Goal: Navigation & Orientation: Understand site structure

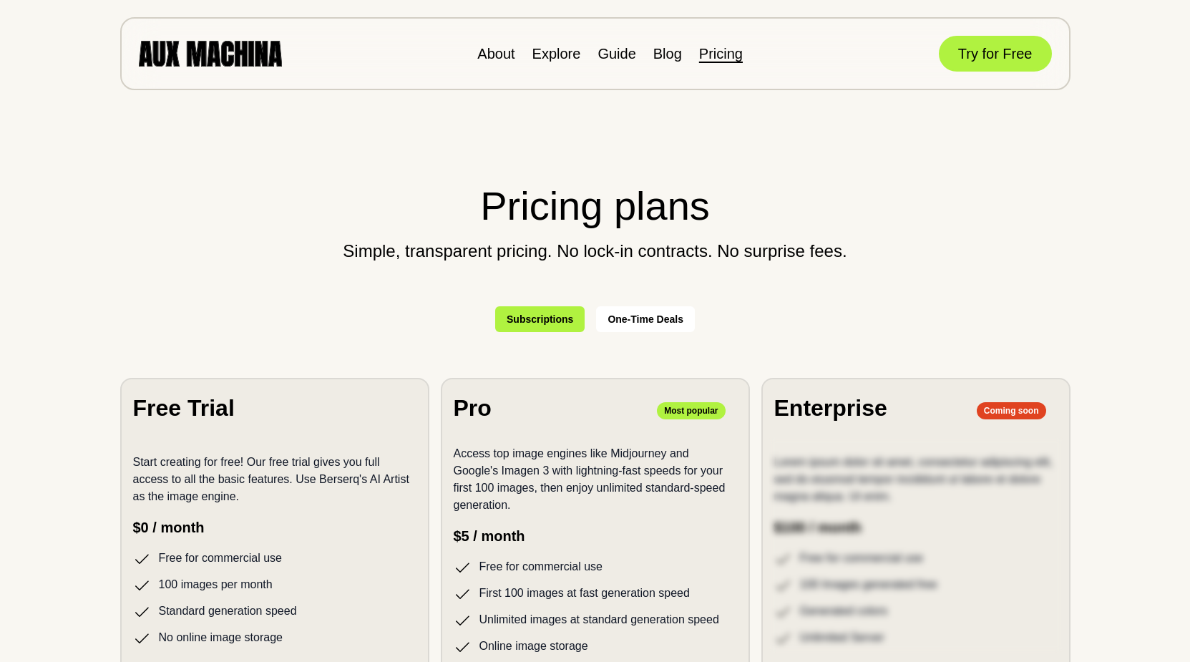
scroll to position [146, 0]
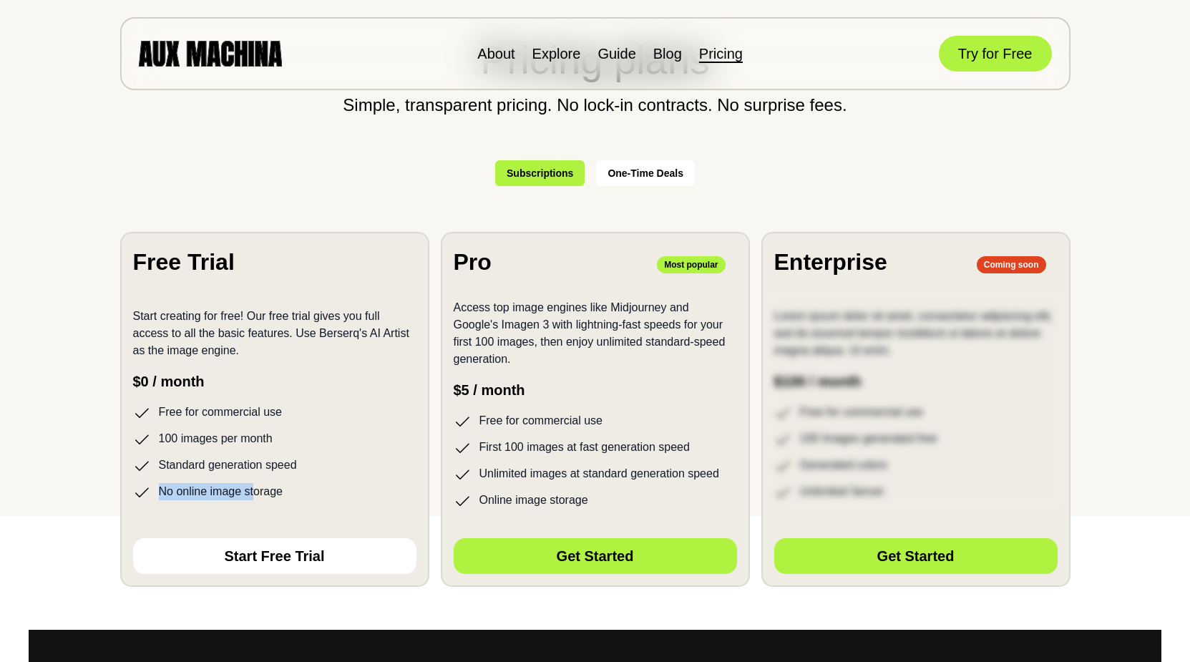
drag, startPoint x: 233, startPoint y: 430, endPoint x: 253, endPoint y: 497, distance: 70.0
click at [253, 497] on ul "Free for commercial use 100 images per month Standard generation speed No onlin…" at bounding box center [274, 452] width 283 height 97
click at [253, 497] on li "No online image storage" at bounding box center [274, 492] width 283 height 18
drag, startPoint x: 602, startPoint y: 502, endPoint x: 480, endPoint y: 432, distance: 141.1
click at [480, 432] on ul "Free for commercial use First 100 images at fast generation speed Unlimited ima…" at bounding box center [595, 460] width 283 height 97
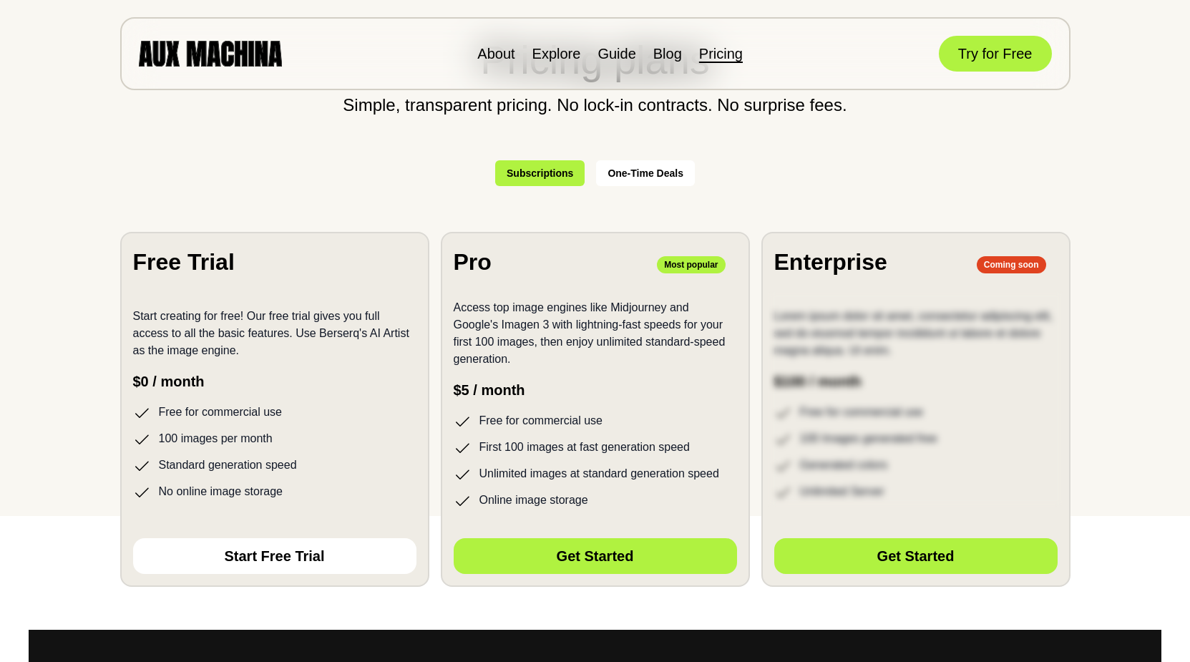
click at [480, 432] on ul "Free for commercial use First 100 images at fast generation speed Unlimited ima…" at bounding box center [595, 460] width 283 height 97
drag, startPoint x: 496, startPoint y: 418, endPoint x: 521, endPoint y: 490, distance: 75.8
click at [521, 490] on ul "Free for commercial use First 100 images at fast generation speed Unlimited ima…" at bounding box center [595, 460] width 283 height 97
click at [522, 488] on ul "Free for commercial use First 100 images at fast generation speed Unlimited ima…" at bounding box center [595, 460] width 283 height 97
drag, startPoint x: 535, startPoint y: 468, endPoint x: 538, endPoint y: 488, distance: 20.2
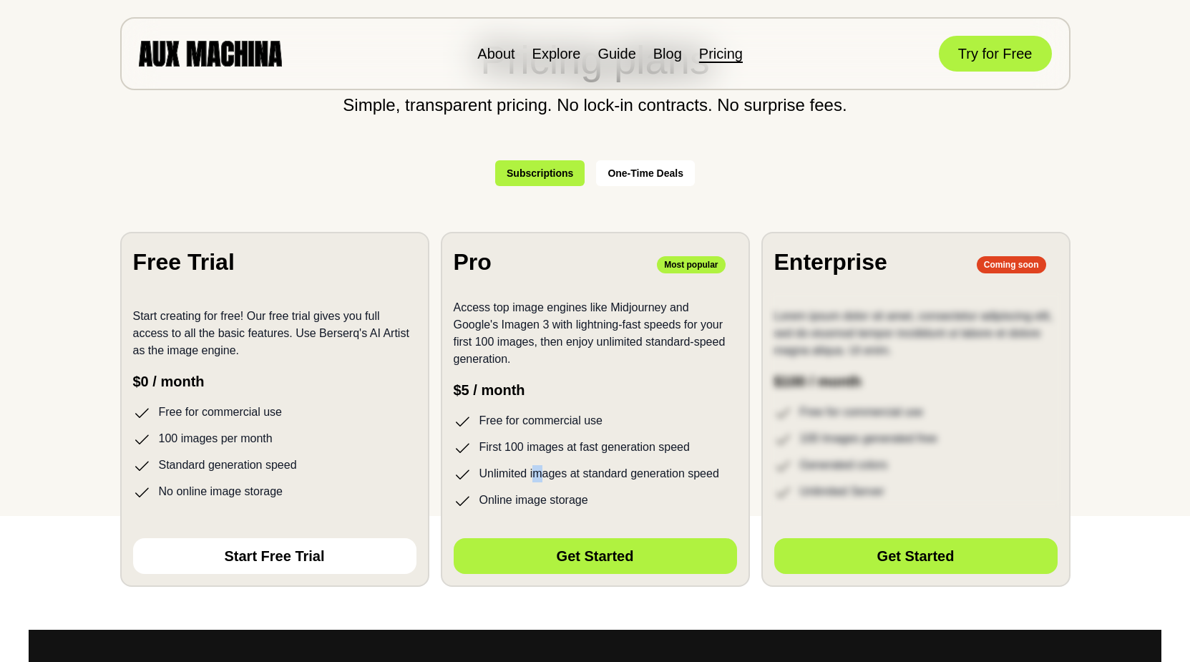
click at [538, 488] on ul "Free for commercial use First 100 images at fast generation speed Unlimited ima…" at bounding box center [595, 460] width 283 height 97
drag, startPoint x: 535, startPoint y: 480, endPoint x: 535, endPoint y: 495, distance: 15.7
click at [535, 495] on ul "Free for commercial use First 100 images at fast generation speed Unlimited ima…" at bounding box center [595, 460] width 283 height 97
click at [535, 495] on li "Online image storage" at bounding box center [595, 501] width 283 height 18
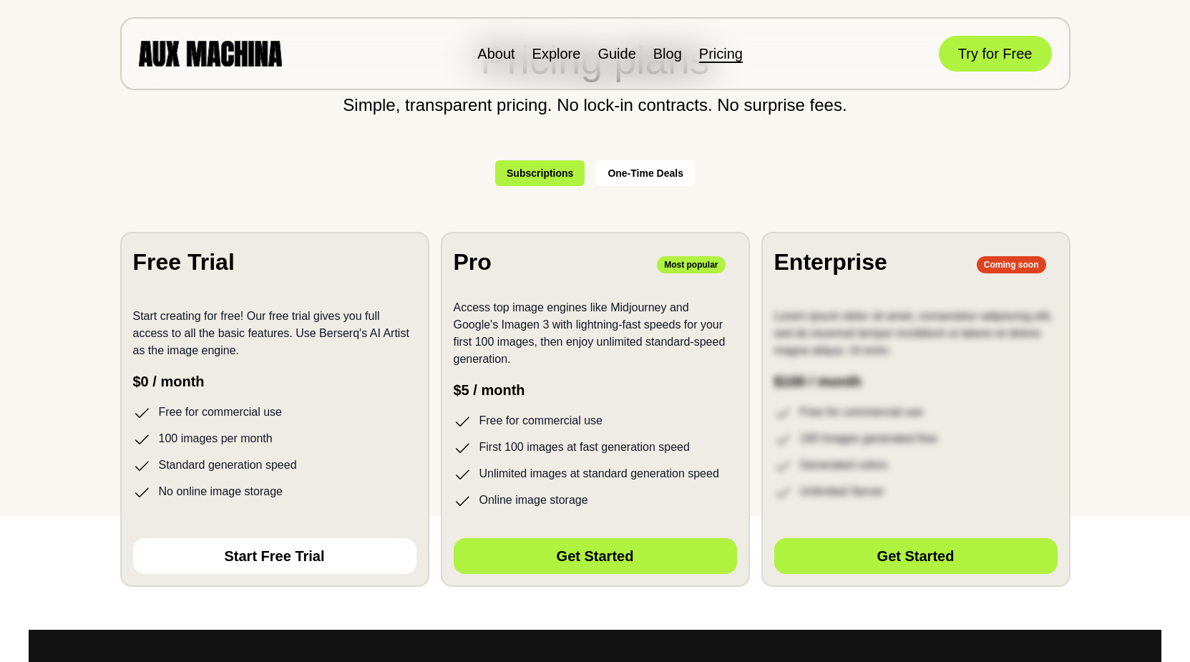
click at [538, 418] on li "Free for commercial use" at bounding box center [595, 421] width 283 height 18
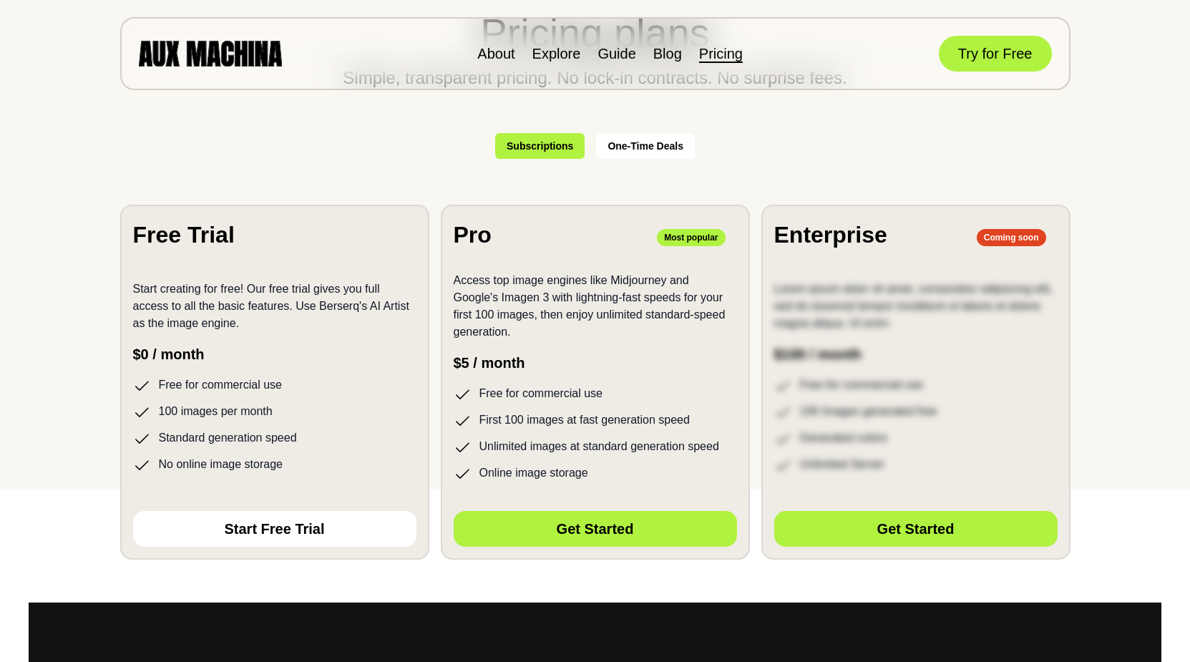
scroll to position [219, 0]
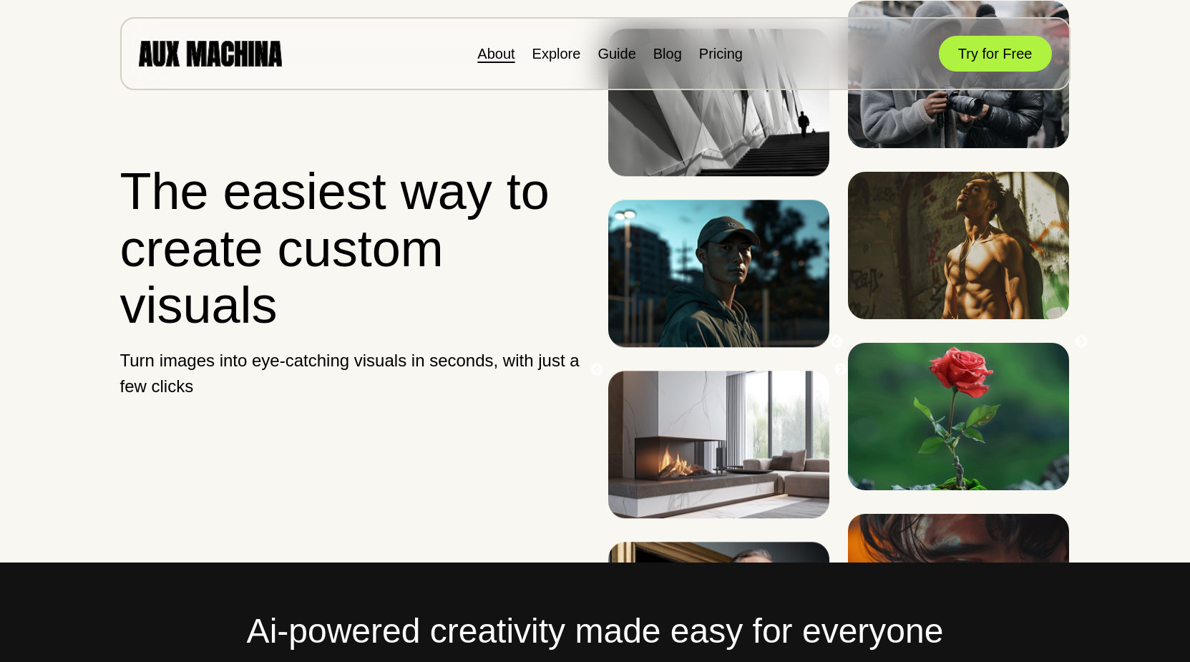
click at [511, 56] on link "About" at bounding box center [495, 54] width 37 height 16
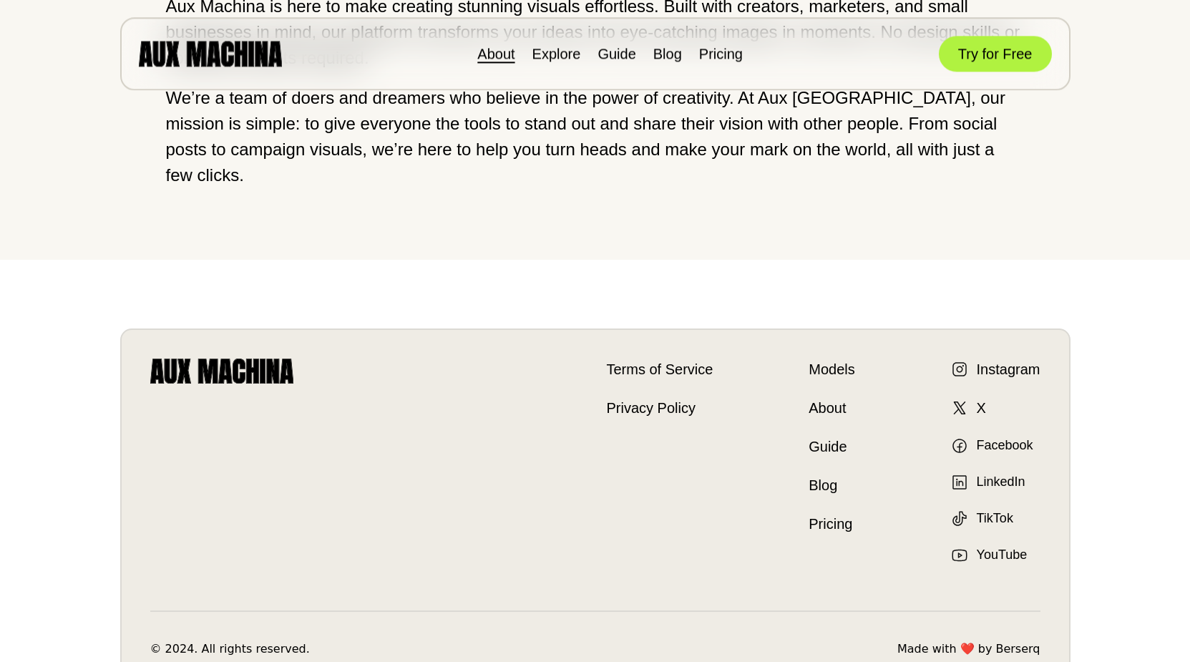
scroll to position [284, 0]
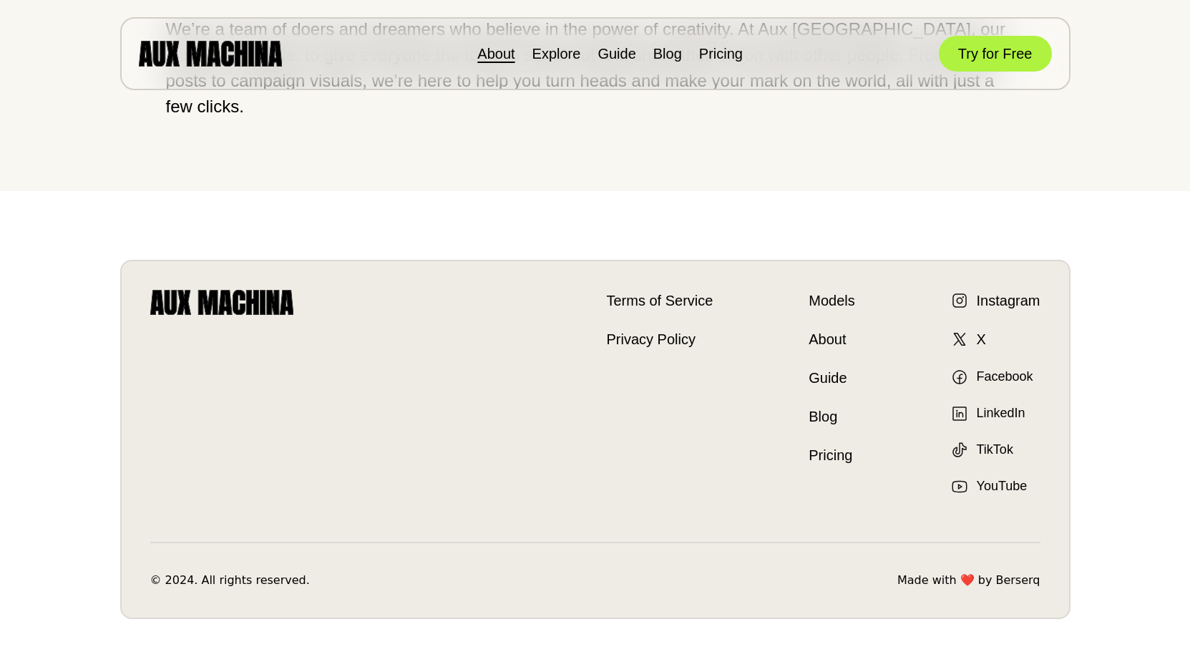
click at [835, 290] on link "Models" at bounding box center [832, 300] width 46 height 21
